Goal: Transaction & Acquisition: Purchase product/service

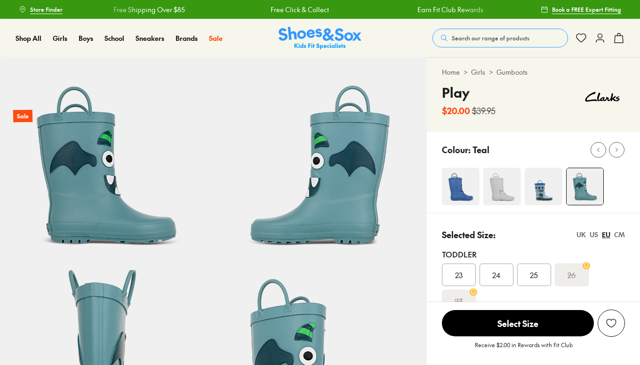
click at [542, 190] on img at bounding box center [543, 187] width 38 height 38
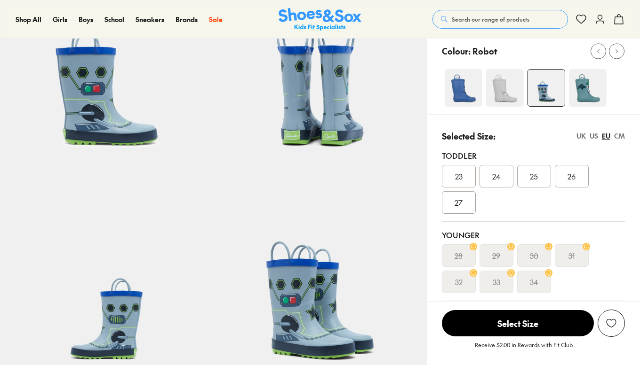
scroll to position [99, 0]
select select "*"
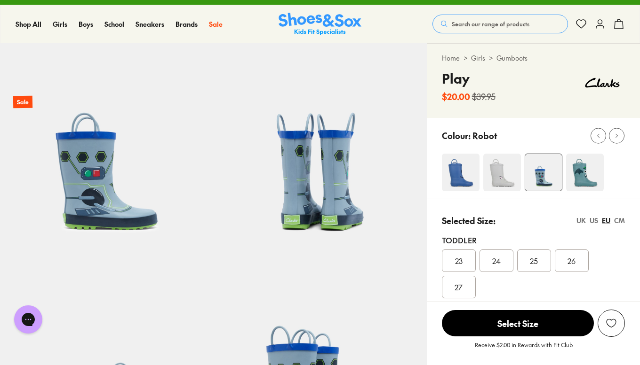
scroll to position [0, 0]
click at [467, 176] on img at bounding box center [461, 173] width 38 height 38
click at [460, 176] on img at bounding box center [461, 173] width 38 height 38
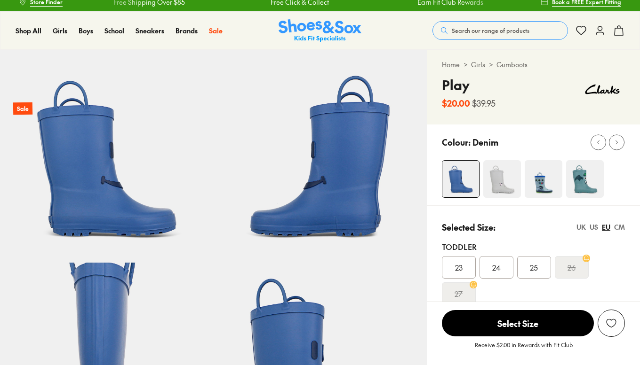
click at [504, 187] on img at bounding box center [502, 179] width 38 height 38
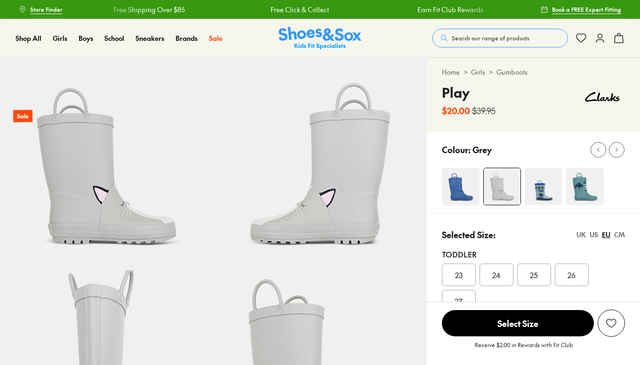
click at [547, 194] on img at bounding box center [543, 187] width 38 height 38
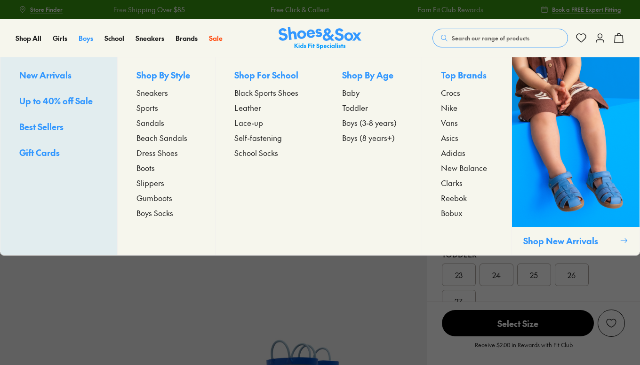
click at [87, 41] on span "Boys" at bounding box center [86, 37] width 15 height 9
select select "*"
click at [143, 198] on span "Gumboots" at bounding box center [154, 197] width 36 height 11
click at [140, 202] on span "Gumboots" at bounding box center [154, 197] width 36 height 11
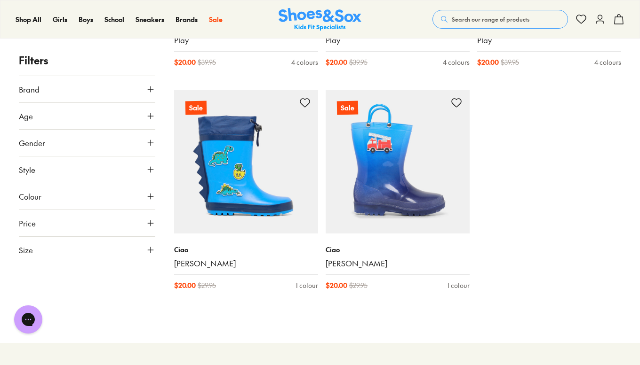
scroll to position [545, 0]
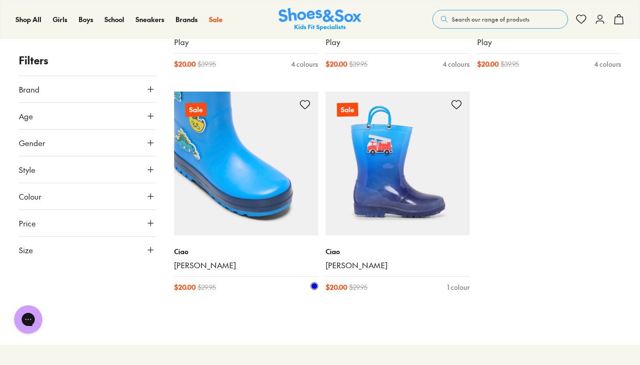
click at [215, 205] on img at bounding box center [246, 164] width 144 height 144
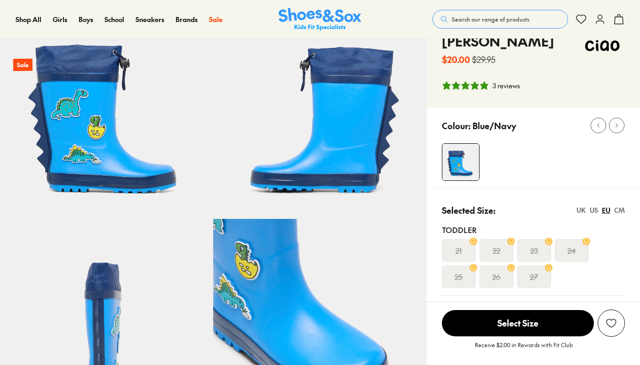
select select "*"
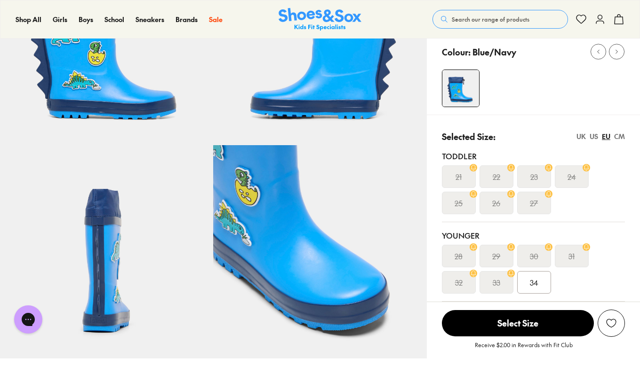
scroll to position [124, 0]
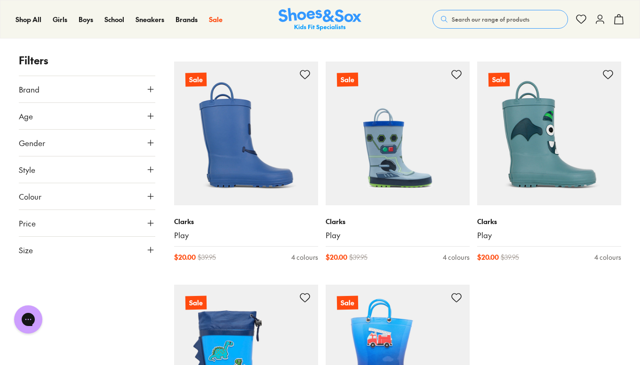
scroll to position [352, 0]
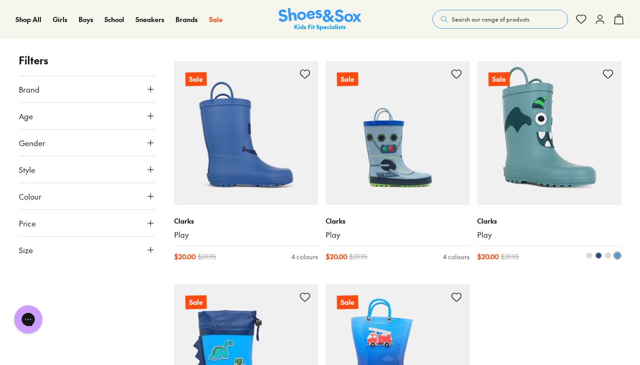
click at [587, 173] on img at bounding box center [549, 133] width 144 height 144
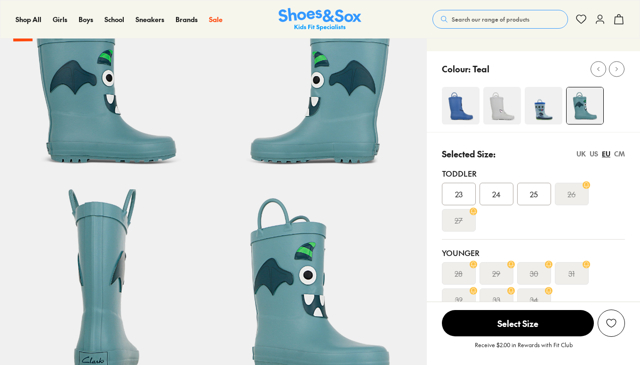
select select "*"
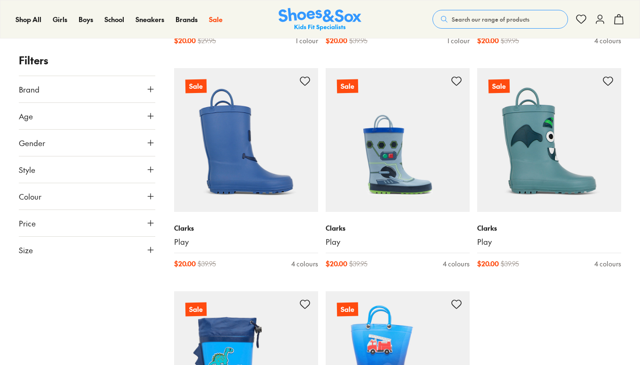
scroll to position [361, 0]
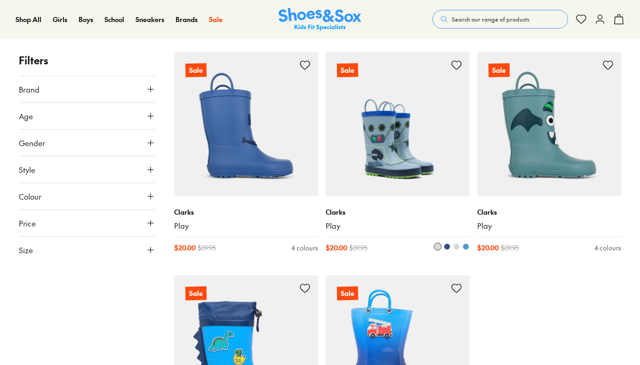
click at [427, 180] on img at bounding box center [397, 124] width 144 height 144
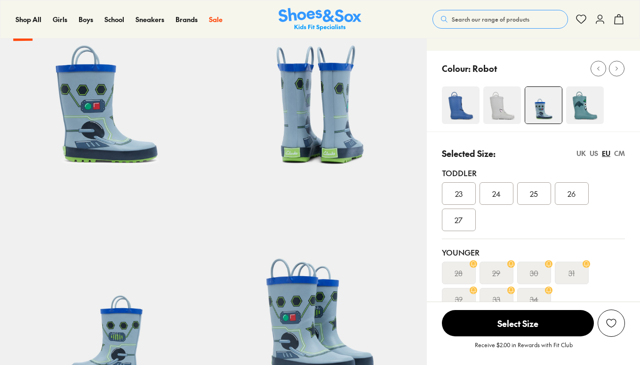
select select "*"
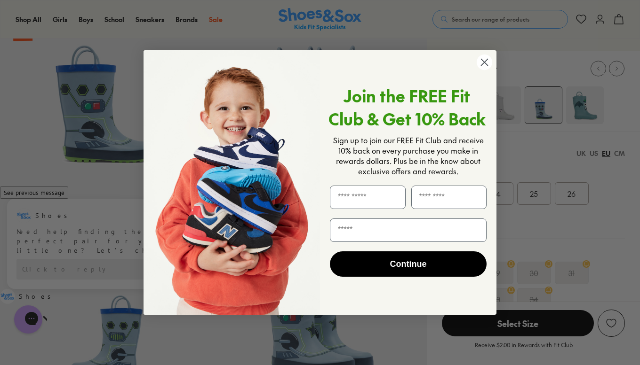
click at [484, 70] on circle "Close dialog" at bounding box center [484, 63] width 16 height 16
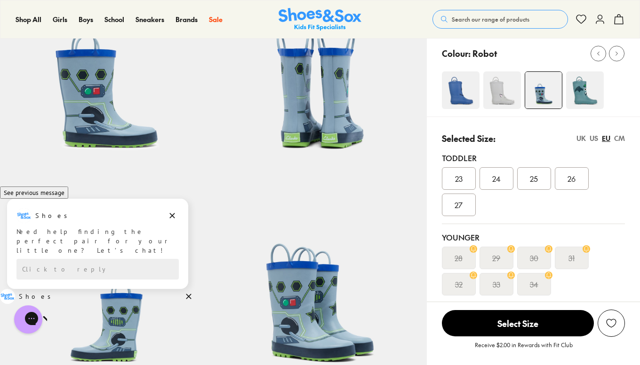
scroll to position [98, 0]
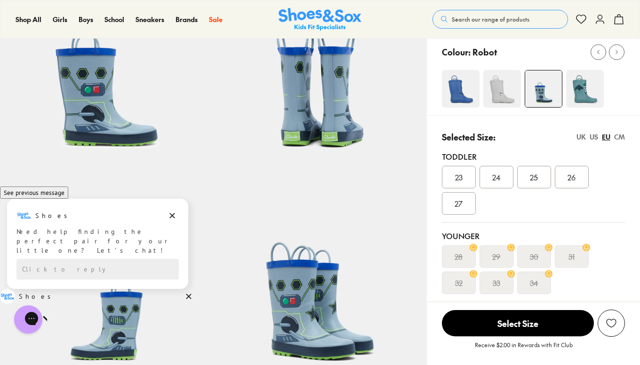
click at [457, 83] on img at bounding box center [461, 89] width 38 height 38
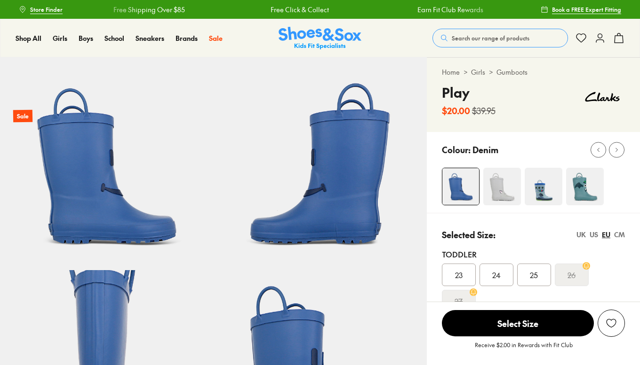
scroll to position [105, 0]
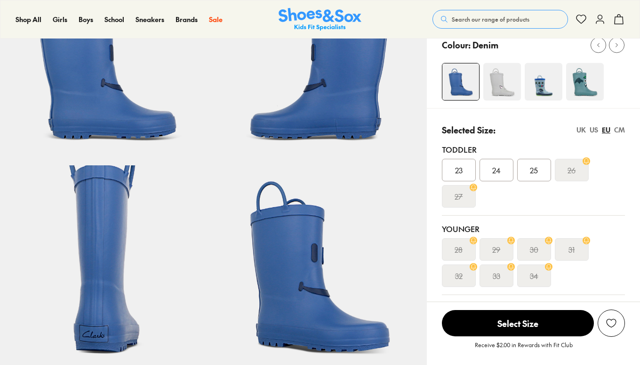
drag, startPoint x: 640, startPoint y: 62, endPoint x: 628, endPoint y: 103, distance: 43.4
select select "*"
click at [519, 70] on img at bounding box center [502, 82] width 38 height 38
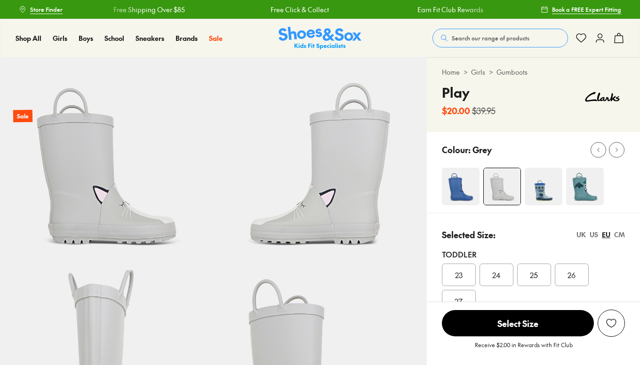
select select "*"
click at [585, 179] on img at bounding box center [585, 187] width 38 height 38
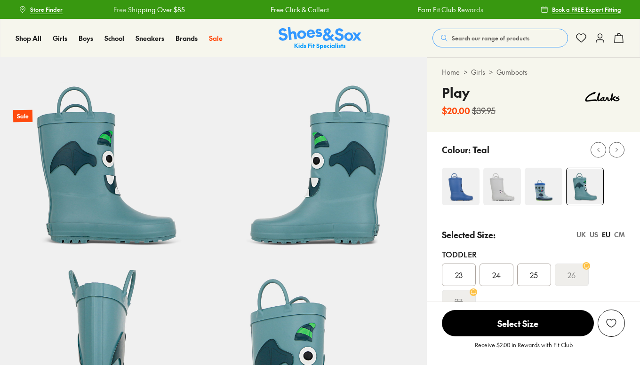
click at [547, 187] on img at bounding box center [543, 187] width 38 height 38
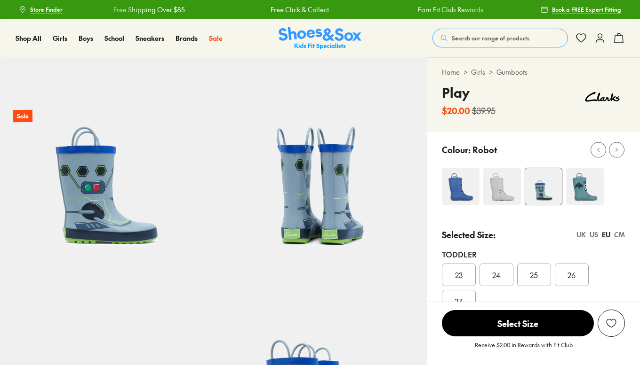
select select "*"
